Goal: Find specific page/section: Find specific page/section

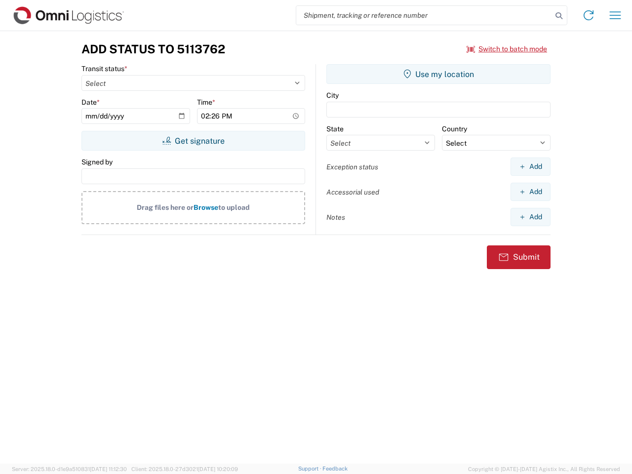
click at [424, 15] on input "search" at bounding box center [424, 15] width 256 height 19
click at [559, 16] on icon at bounding box center [559, 16] width 14 height 14
click at [588, 15] on icon at bounding box center [588, 15] width 16 height 16
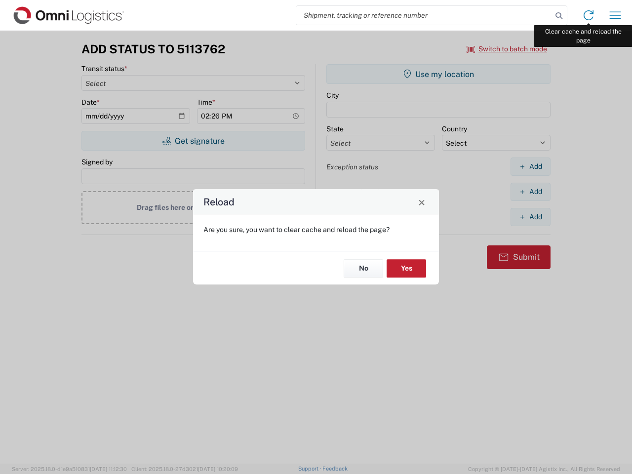
click at [615, 15] on div "Reload Are you sure, you want to clear cache and reload the page? No Yes" at bounding box center [316, 237] width 632 height 474
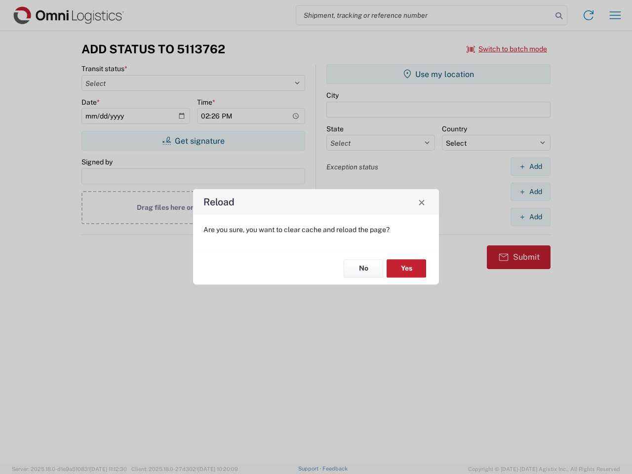
click at [507, 49] on div "Reload Are you sure, you want to clear cache and reload the page? No Yes" at bounding box center [316, 237] width 632 height 474
click at [193, 141] on div "Reload Are you sure, you want to clear cache and reload the page? No Yes" at bounding box center [316, 237] width 632 height 474
click at [438, 74] on div "Reload Are you sure, you want to clear cache and reload the page? No Yes" at bounding box center [316, 237] width 632 height 474
click at [530, 166] on div "Reload Are you sure, you want to clear cache and reload the page? No Yes" at bounding box center [316, 237] width 632 height 474
click at [530, 192] on div "Reload Are you sure, you want to clear cache and reload the page? No Yes" at bounding box center [316, 237] width 632 height 474
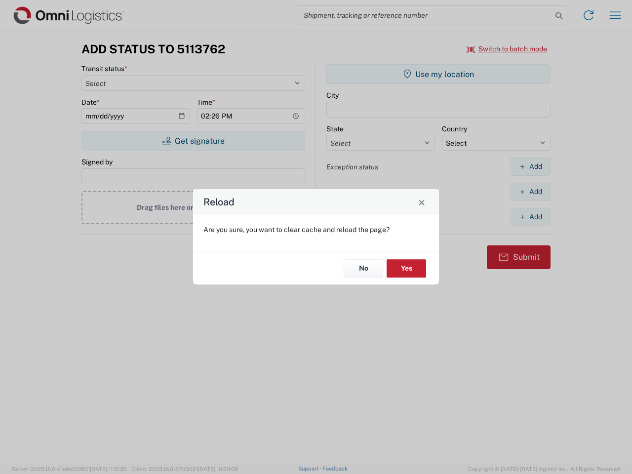
click at [530, 217] on div "Reload Are you sure, you want to clear cache and reload the page? No Yes" at bounding box center [316, 237] width 632 height 474
